Goal: Check status: Check status

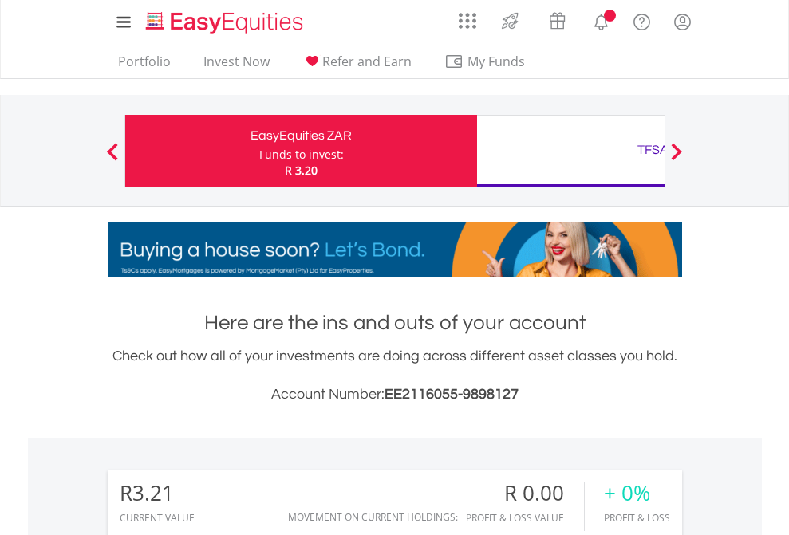
scroll to position [153, 250]
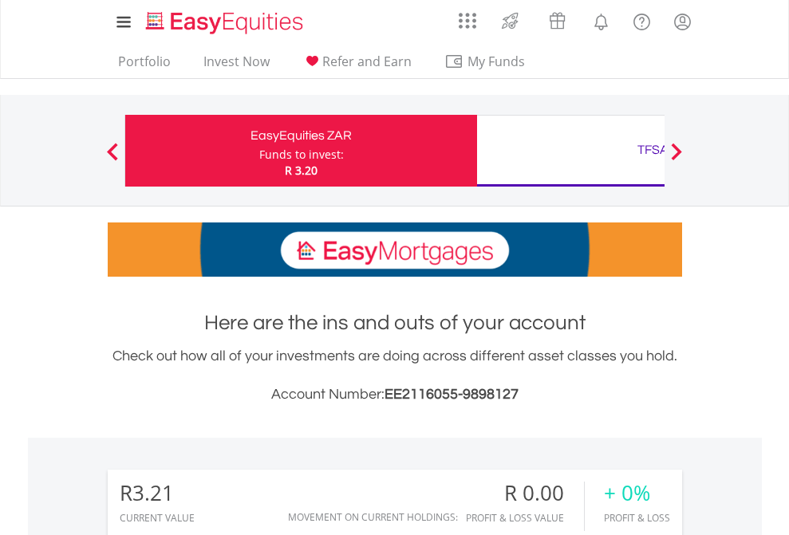
click at [259, 151] on div "Funds to invest:" at bounding box center [301, 155] width 85 height 16
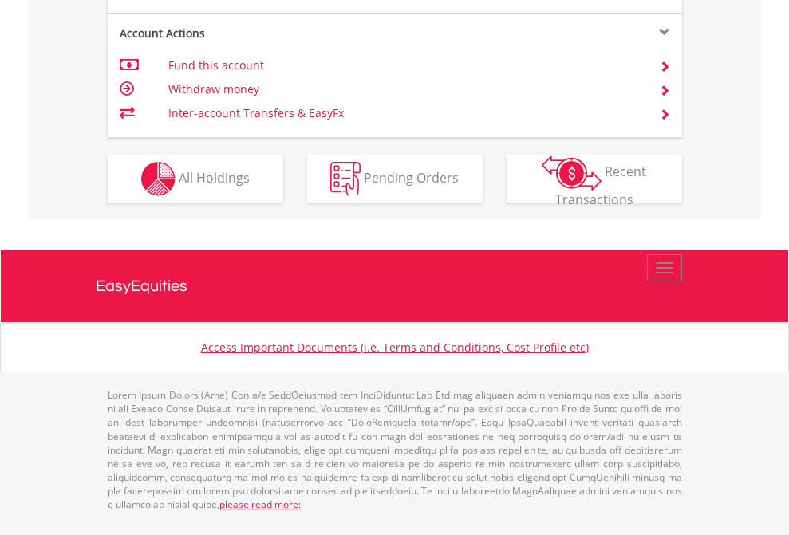
scroll to position [1497, 0]
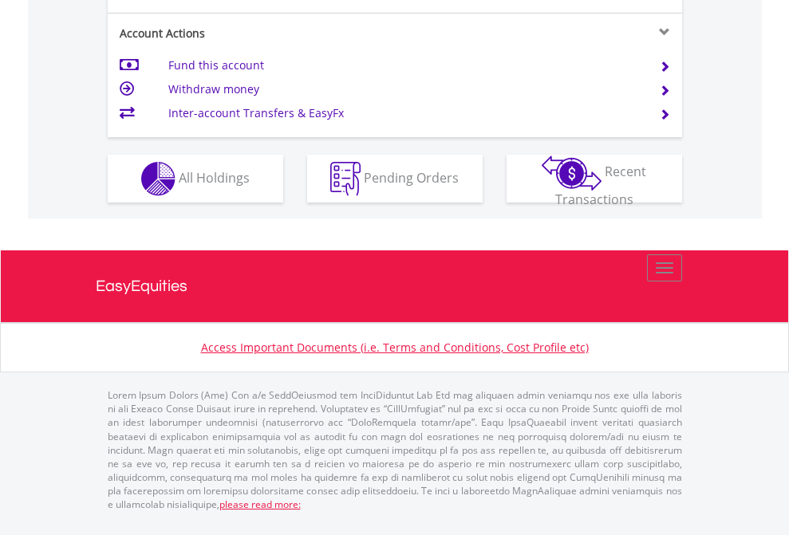
scroll to position [1560, 0]
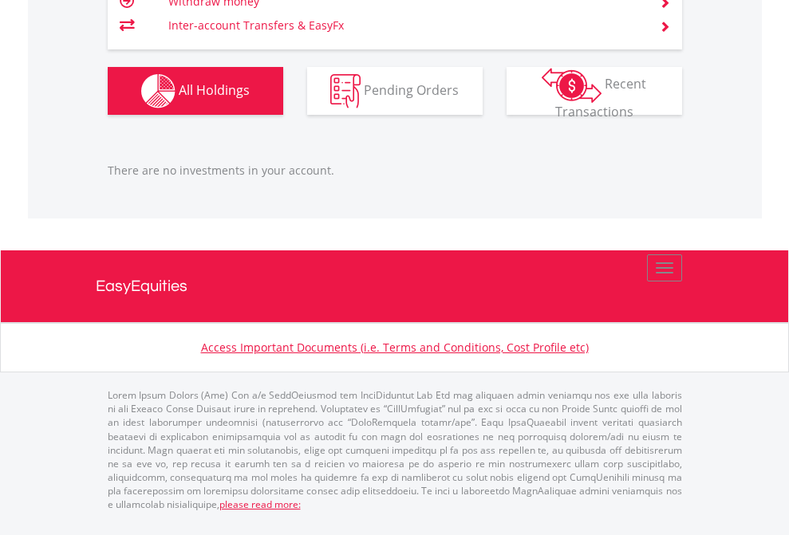
scroll to position [153, 250]
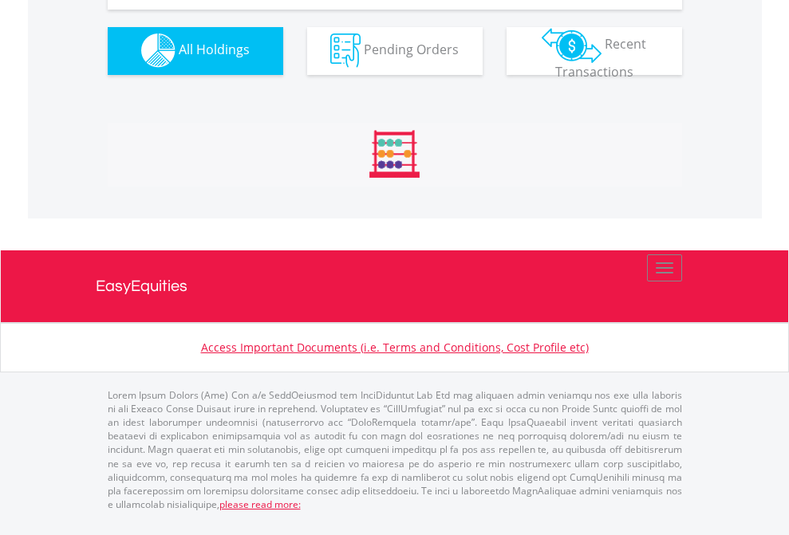
scroll to position [1579, 0]
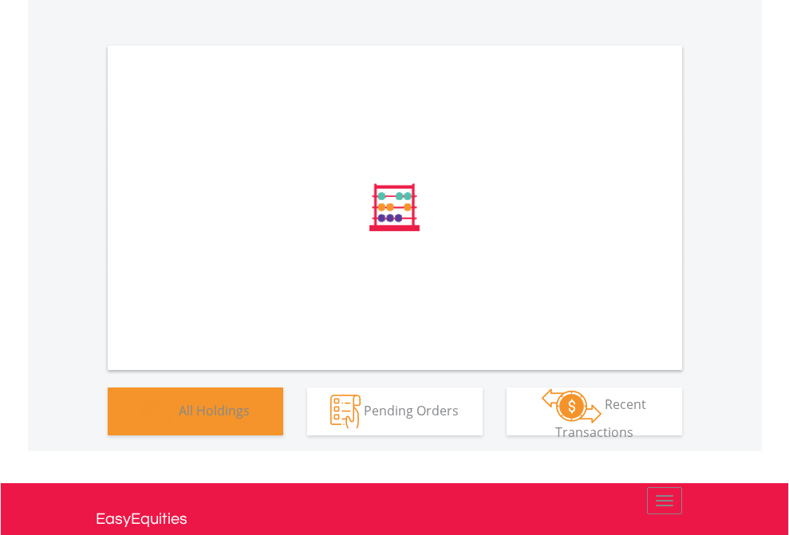
click at [179, 419] on span "All Holdings" at bounding box center [214, 410] width 71 height 18
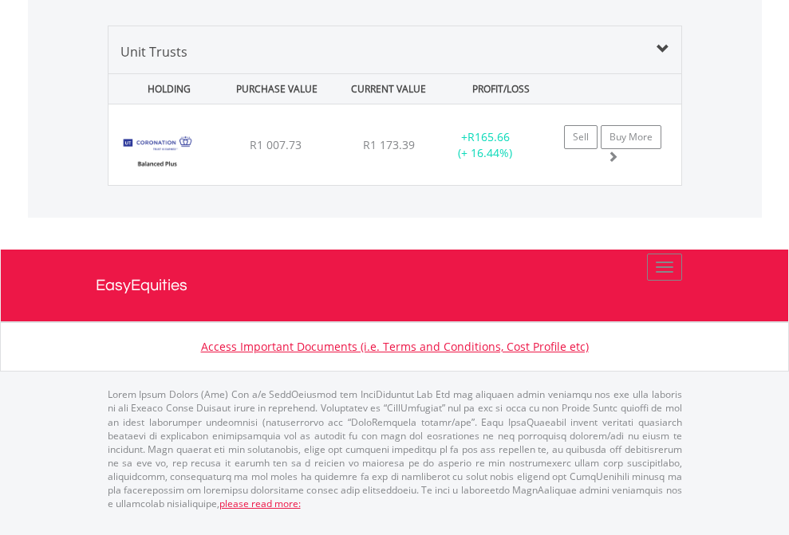
scroll to position [1899, 0]
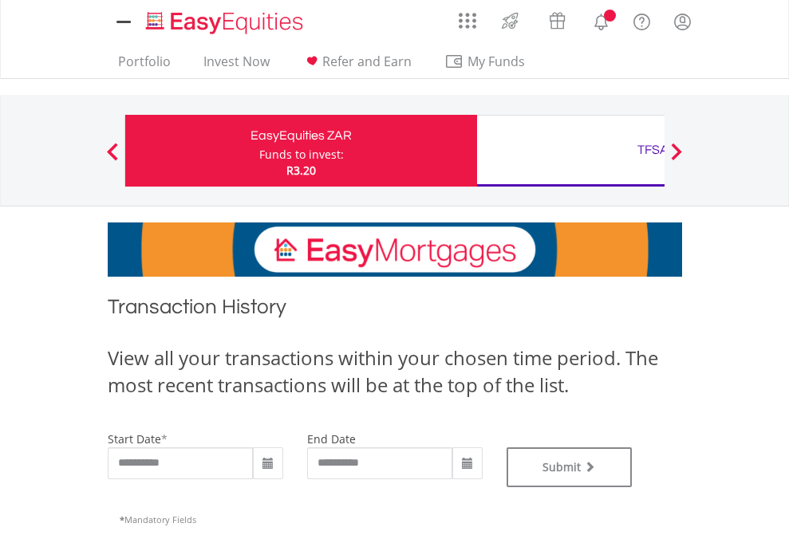
type input "**********"
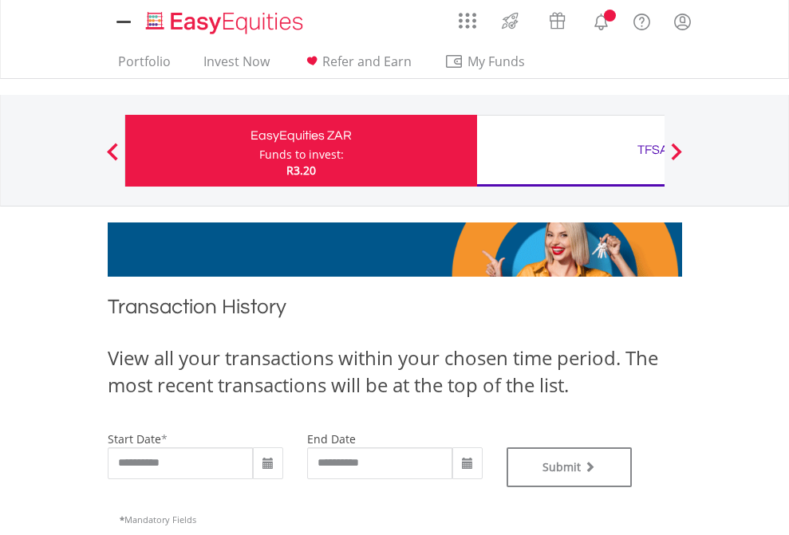
type input "**********"
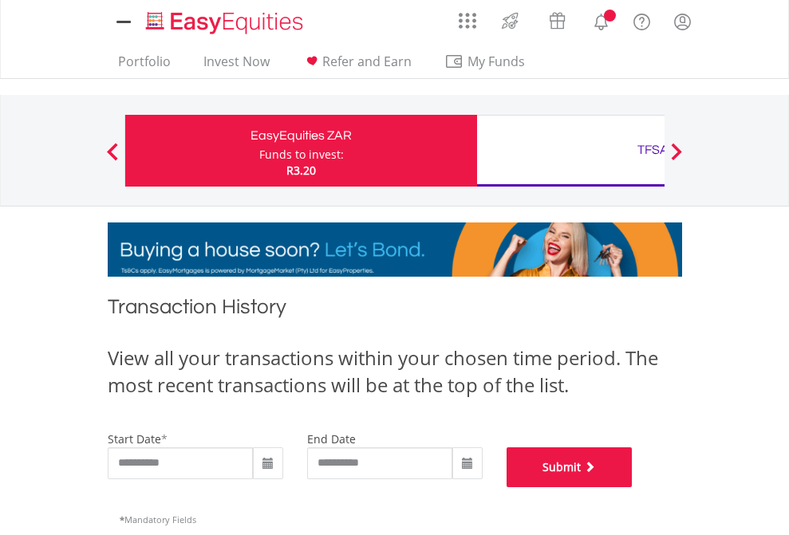
click at [632, 487] on button "Submit" at bounding box center [569, 467] width 126 height 40
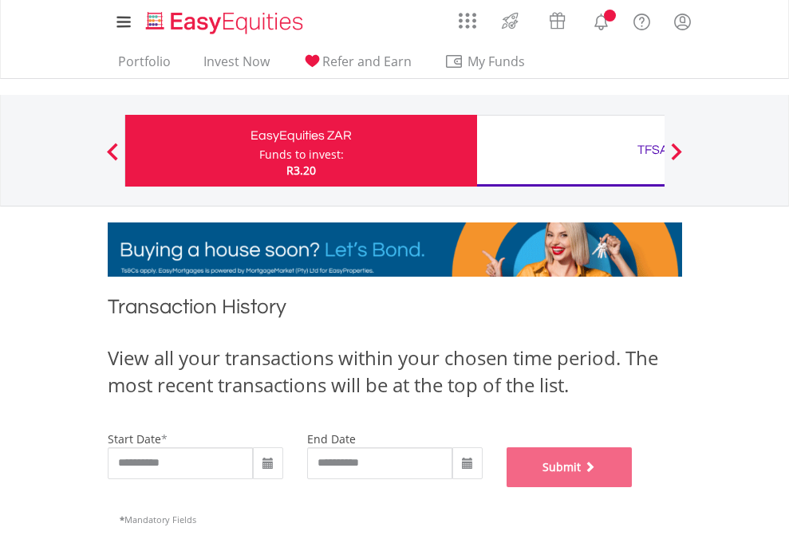
scroll to position [647, 0]
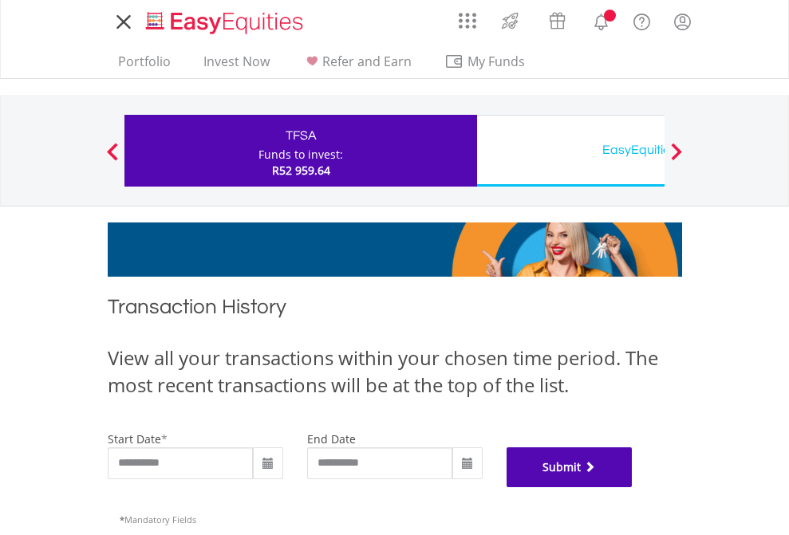
click at [632, 487] on button "Submit" at bounding box center [569, 467] width 126 height 40
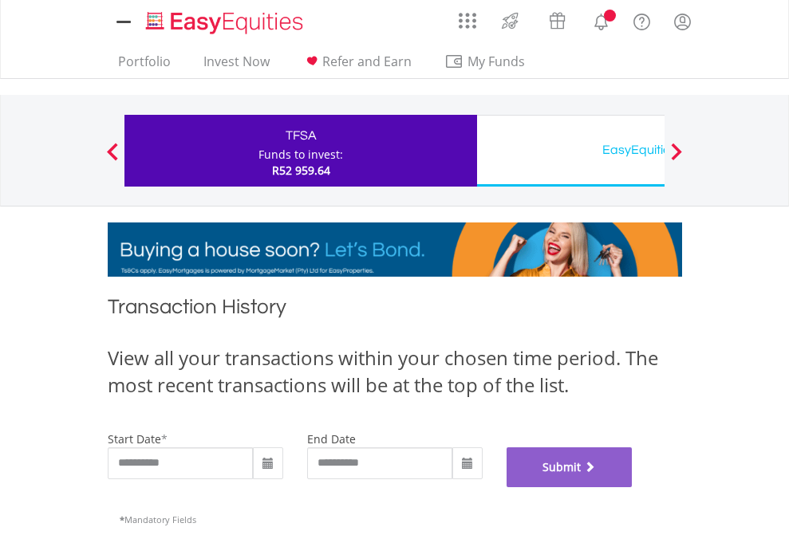
scroll to position [647, 0]
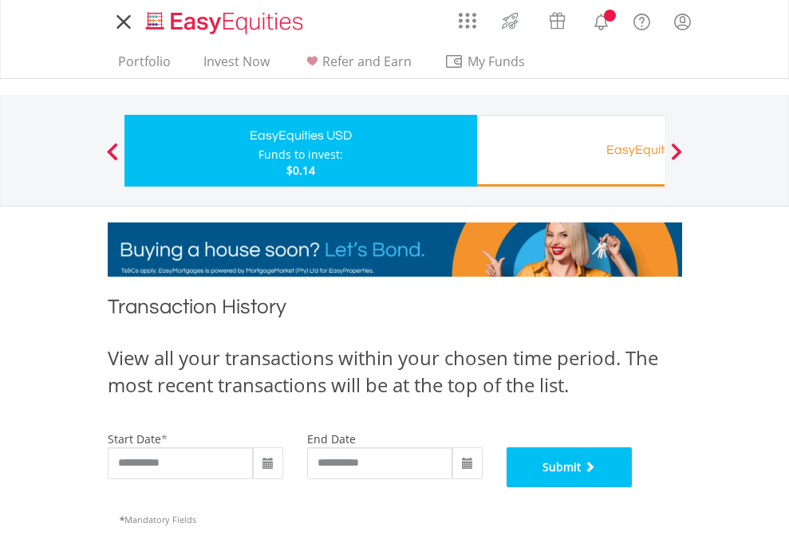
click at [632, 487] on button "Submit" at bounding box center [569, 467] width 126 height 40
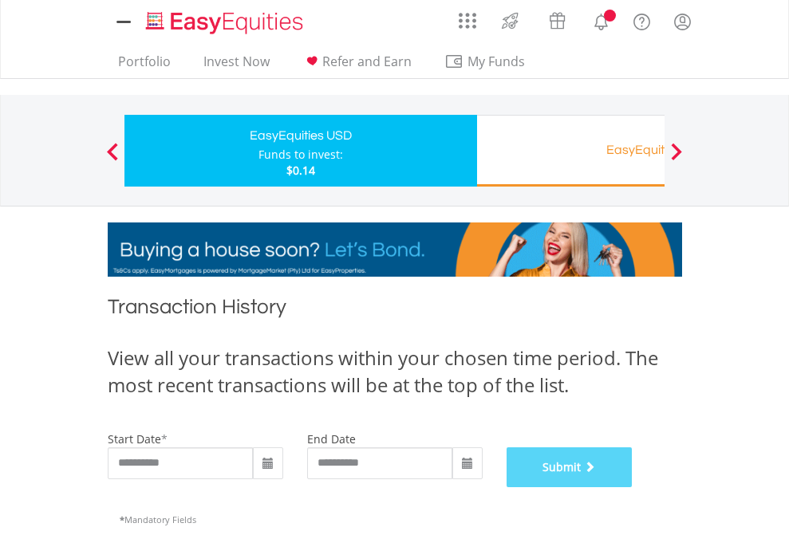
scroll to position [647, 0]
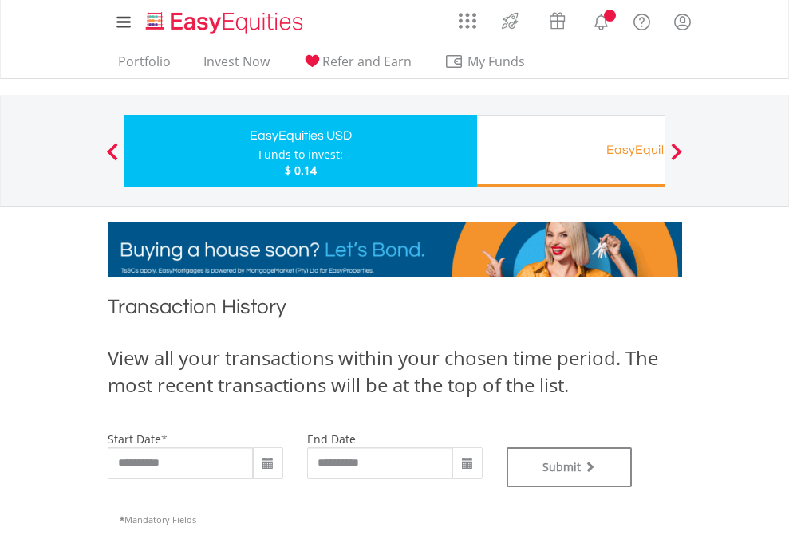
click at [570, 151] on div "EasyEquities RA" at bounding box center [652, 150] width 333 height 22
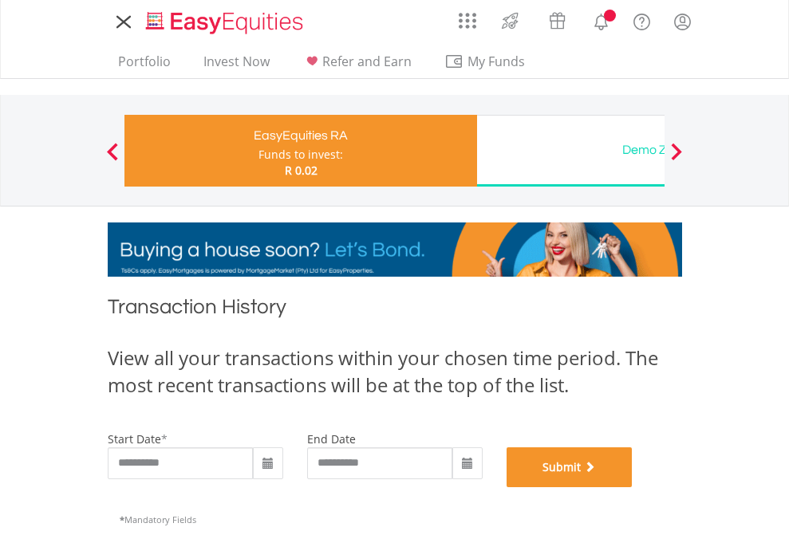
click at [632, 487] on button "Submit" at bounding box center [569, 467] width 126 height 40
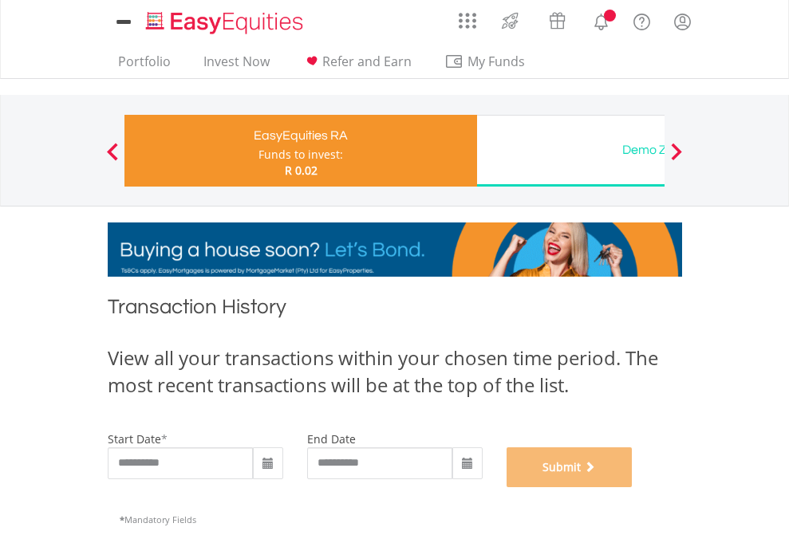
scroll to position [647, 0]
